Goal: Task Accomplishment & Management: Manage account settings

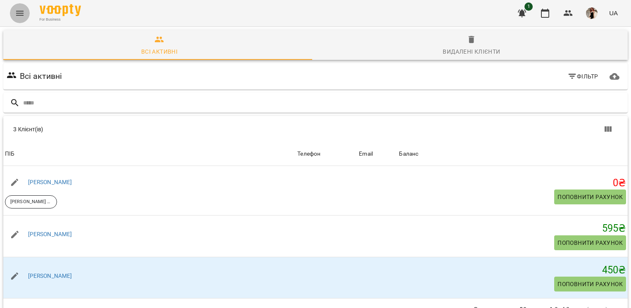
click at [17, 12] on icon "Menu" at bounding box center [20, 13] width 10 height 10
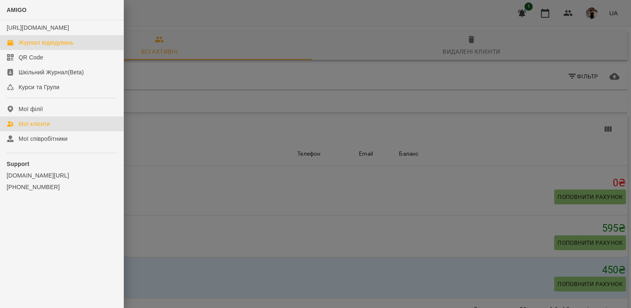
click at [83, 50] on link "Журнал відвідувань" at bounding box center [62, 42] width 124 height 15
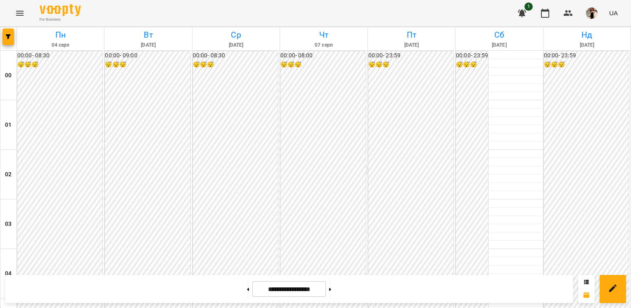
scroll to position [491, 0]
click at [331, 292] on button at bounding box center [330, 289] width 2 height 18
type input "**********"
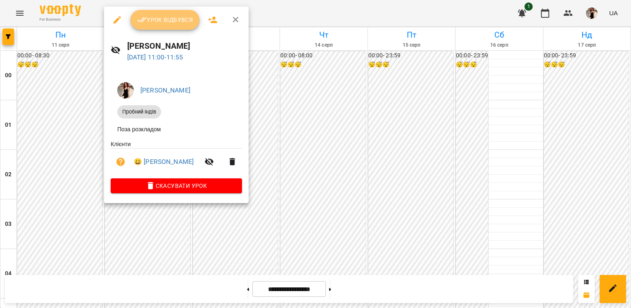
click at [177, 25] on button "Урок відбувся" at bounding box center [165, 20] width 69 height 20
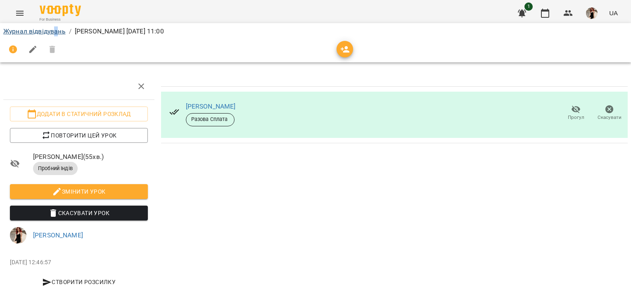
drag, startPoint x: 55, startPoint y: 26, endPoint x: 57, endPoint y: 29, distance: 4.4
click at [57, 29] on div "Журнал відвідувань / [PERSON_NAME] [DATE] 11:00" at bounding box center [316, 31] width 628 height 13
click at [57, 29] on link "Журнал відвідувань" at bounding box center [34, 31] width 62 height 8
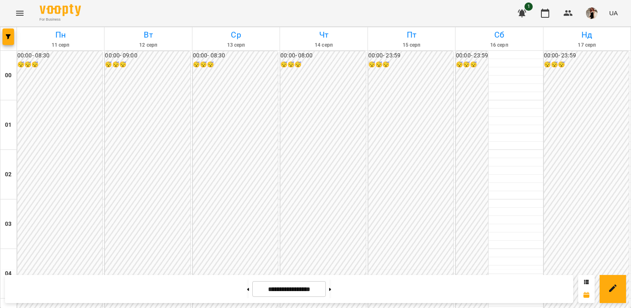
scroll to position [439, 0]
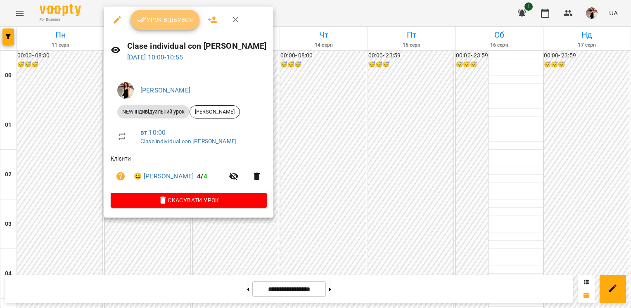
click at [173, 21] on span "Урок відбувся" at bounding box center [165, 20] width 56 height 10
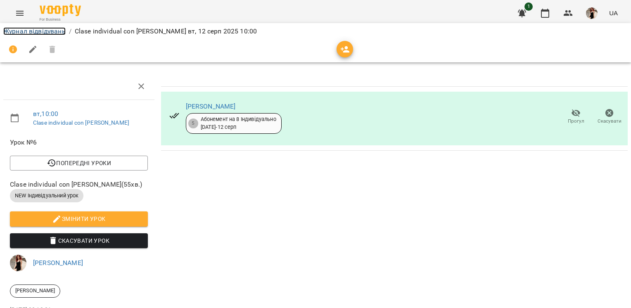
click at [65, 27] on link "Журнал відвідувань" at bounding box center [34, 31] width 62 height 8
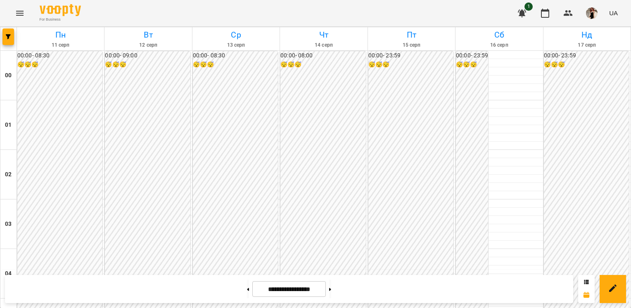
scroll to position [488, 0]
click at [587, 284] on button at bounding box center [586, 282] width 5 height 8
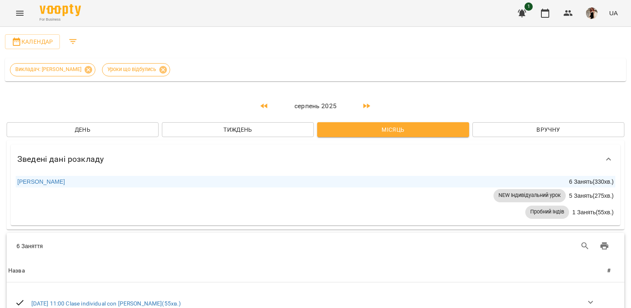
scroll to position [7, 0]
